Goal: Find specific page/section: Find specific page/section

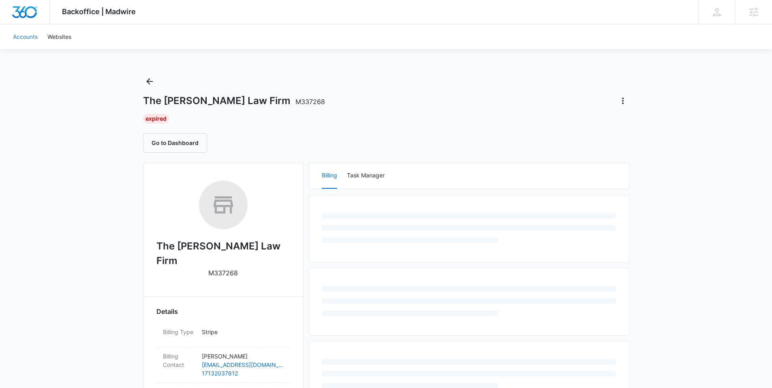
click at [31, 34] on link "Accounts" at bounding box center [25, 36] width 34 height 25
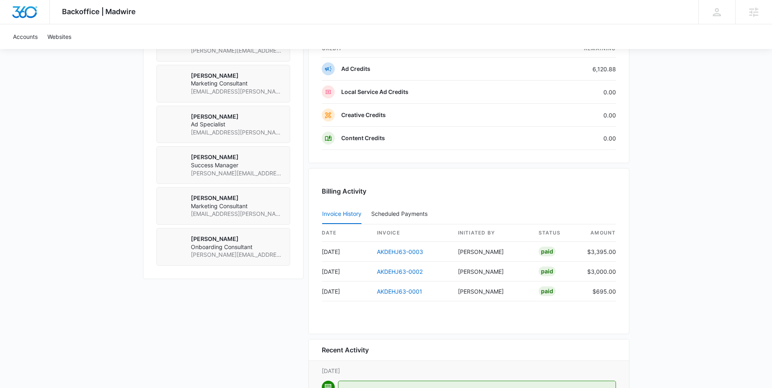
scroll to position [702, 0]
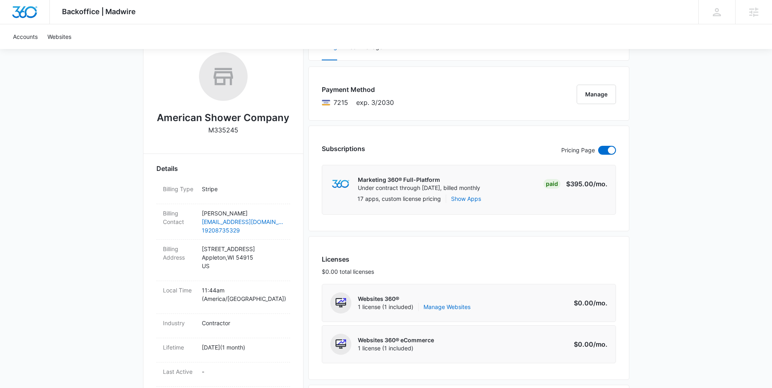
scroll to position [34, 0]
